Goal: Task Accomplishment & Management: Manage account settings

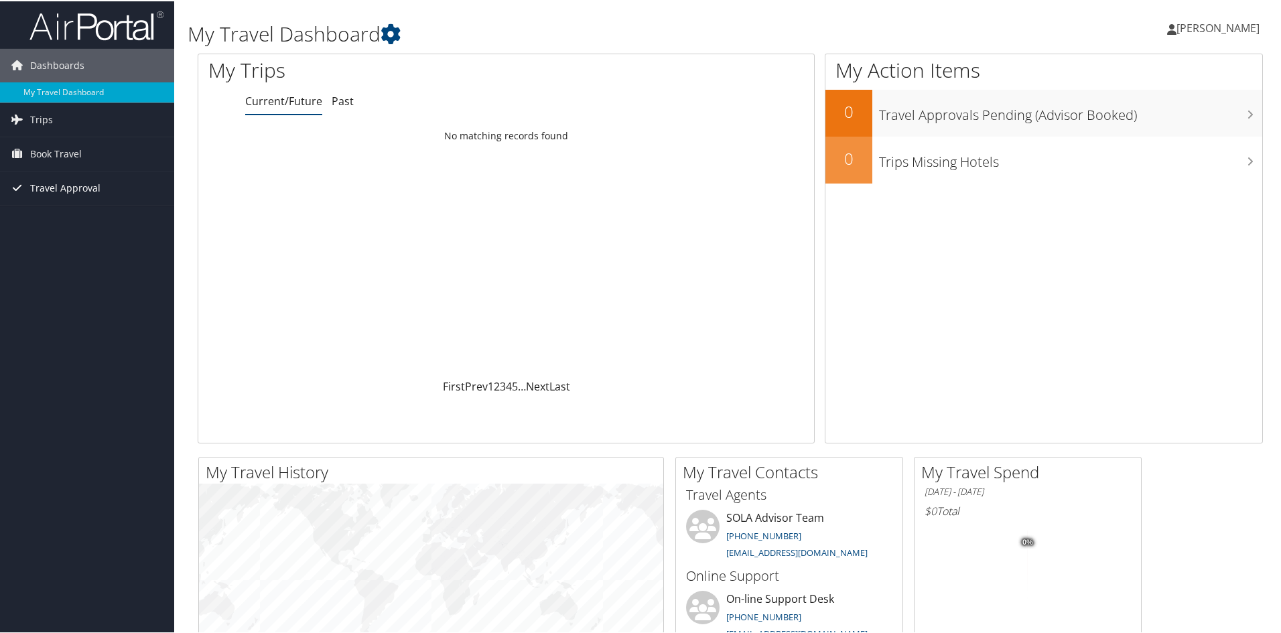
click at [42, 186] on span "Travel Approval" at bounding box center [65, 186] width 70 height 33
click at [56, 275] on link "Approvals (Beta)" at bounding box center [87, 274] width 174 height 20
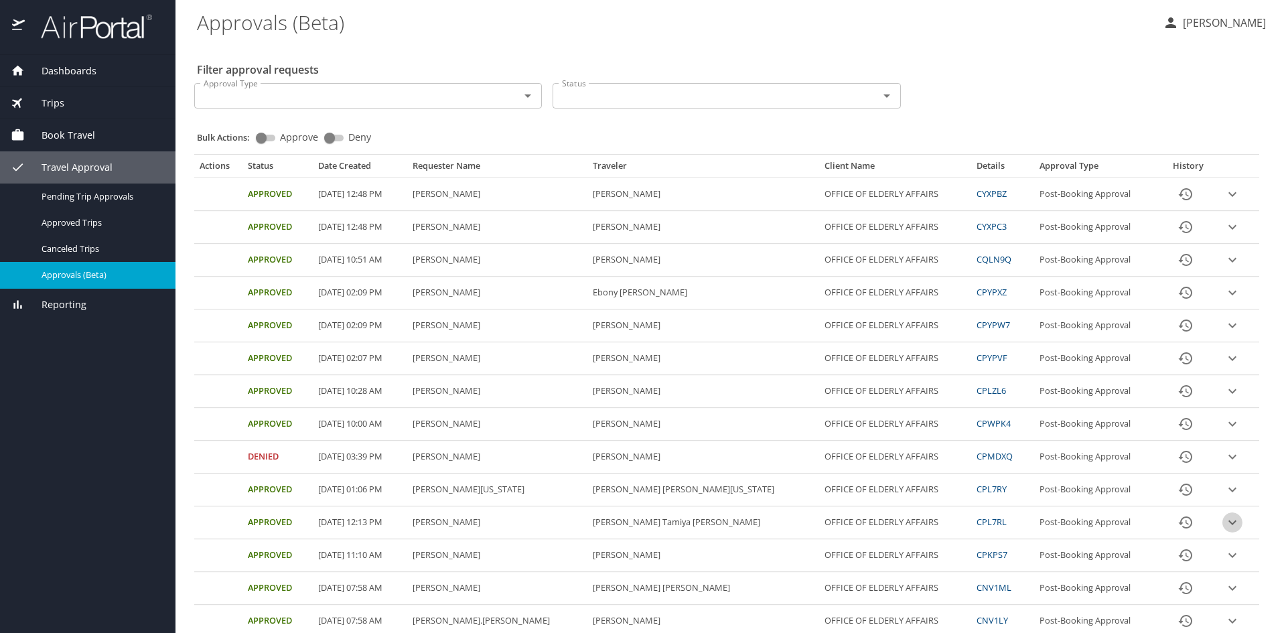
click at [1225, 202] on icon "expand row" at bounding box center [1233, 194] width 16 height 16
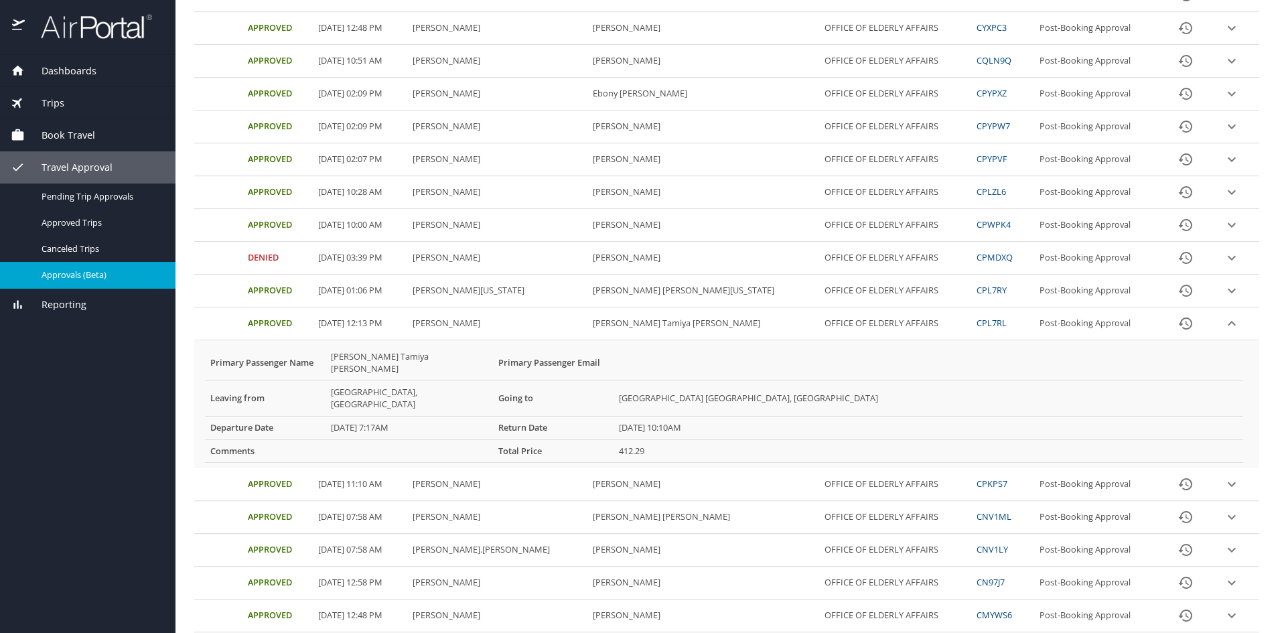
scroll to position [201, 0]
drag, startPoint x: 968, startPoint y: 323, endPoint x: 932, endPoint y: 319, distance: 36.4
click at [971, 319] on td "CPL7RL" at bounding box center [1002, 321] width 63 height 33
copy link "CPL7RL"
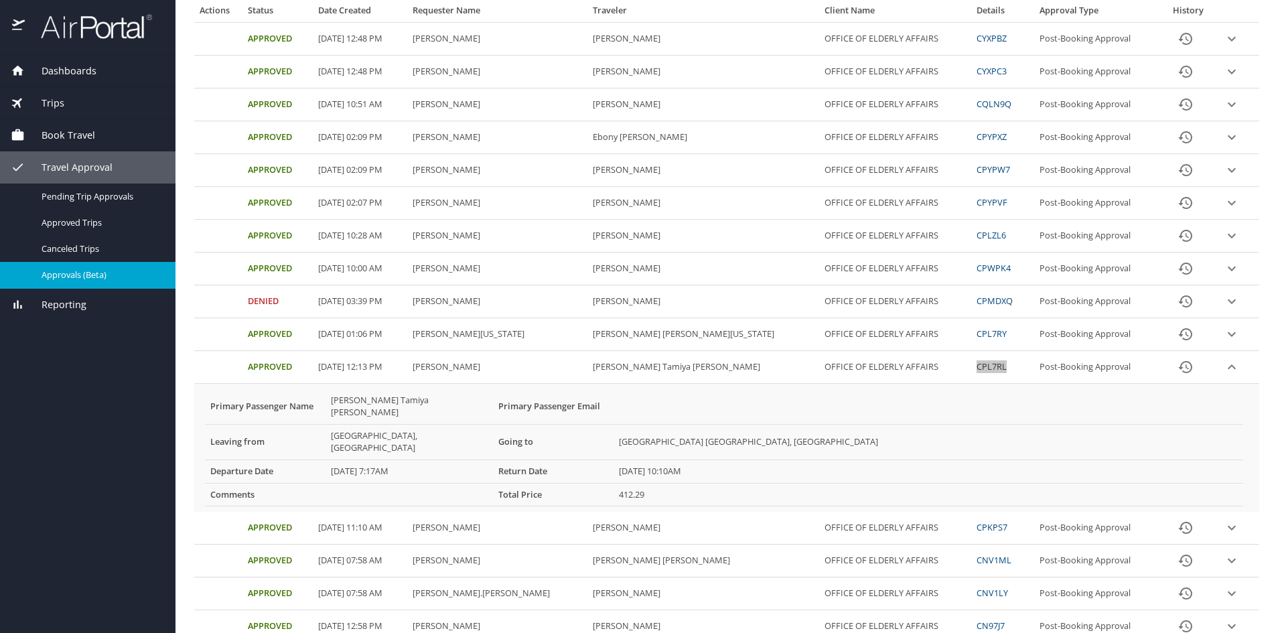
scroll to position [134, 0]
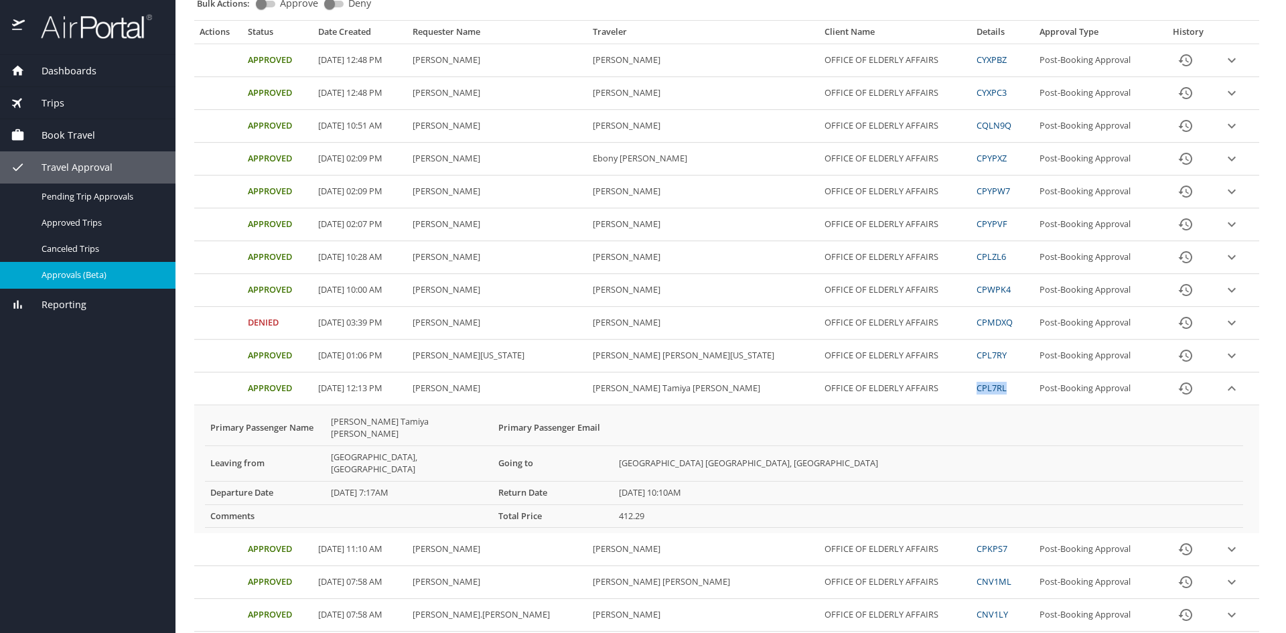
click at [977, 388] on link "CPL7RL" at bounding box center [992, 388] width 30 height 12
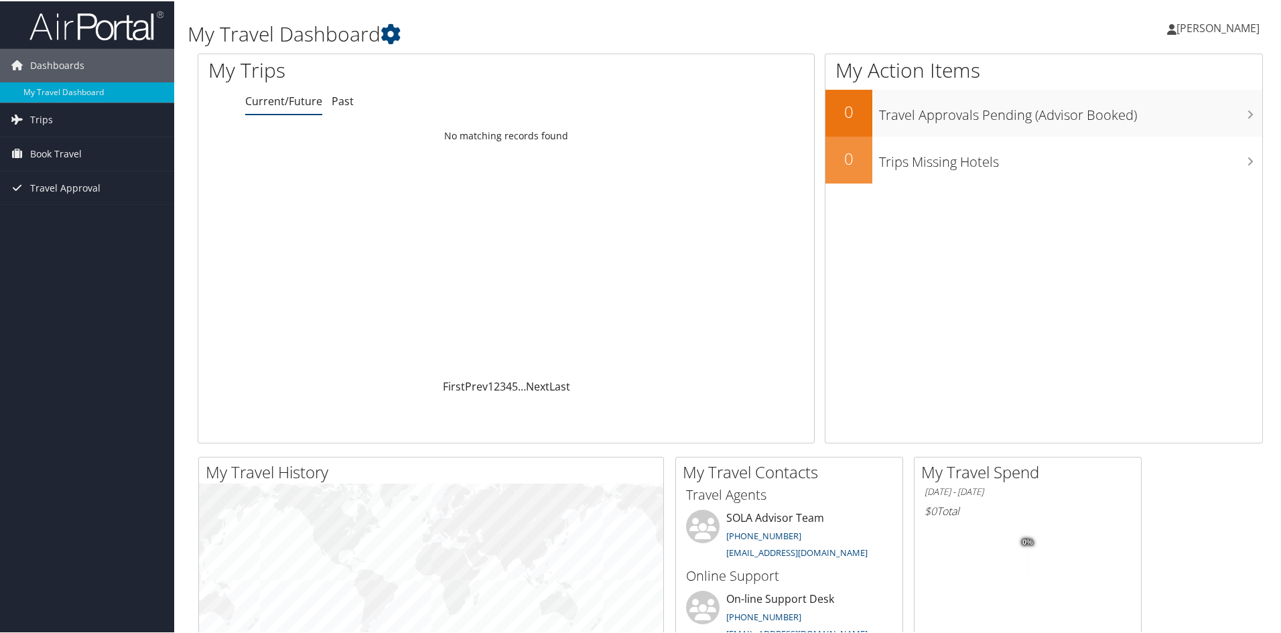
click at [671, 257] on div "Loading... No matching records found" at bounding box center [506, 250] width 616 height 255
click at [921, 323] on div "My Action Items 0 Travel Approvals Pending (Advisor Booked) 0 Trips Missing Hot…" at bounding box center [1044, 247] width 438 height 390
click at [1176, 28] on span "[PERSON_NAME]" at bounding box center [1217, 26] width 83 height 15
click at [1129, 218] on link "Sign Out" at bounding box center [1181, 218] width 149 height 23
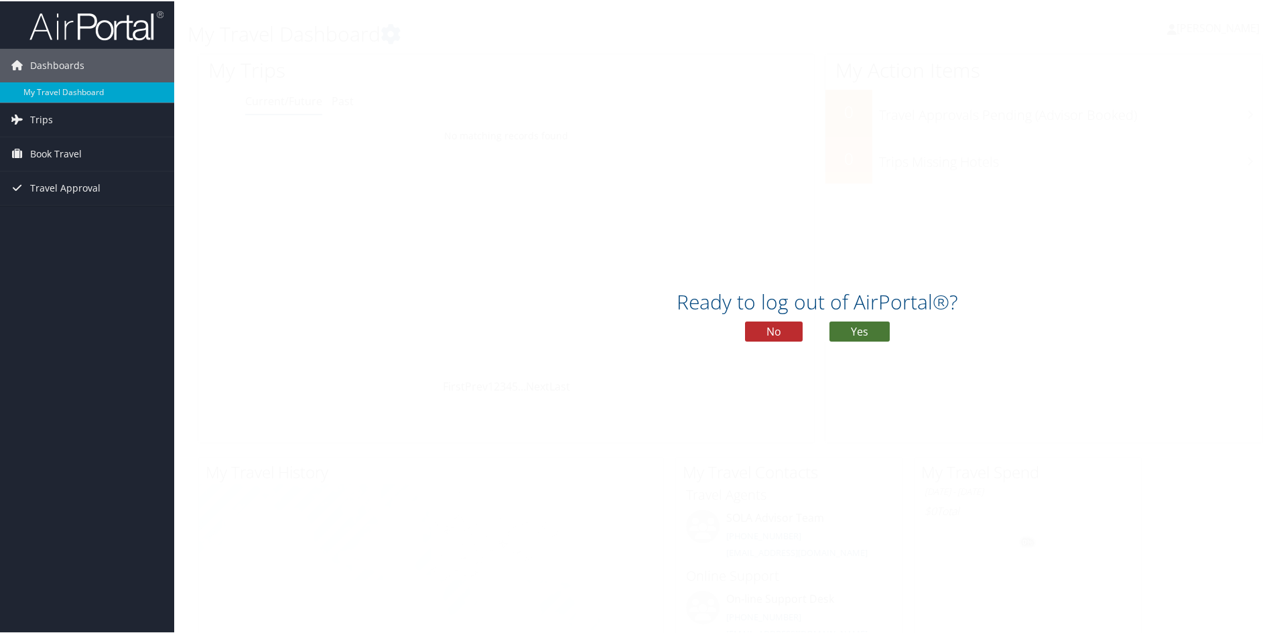
click at [875, 331] on button "Yes" at bounding box center [859, 330] width 60 height 20
